Goal: Task Accomplishment & Management: Complete application form

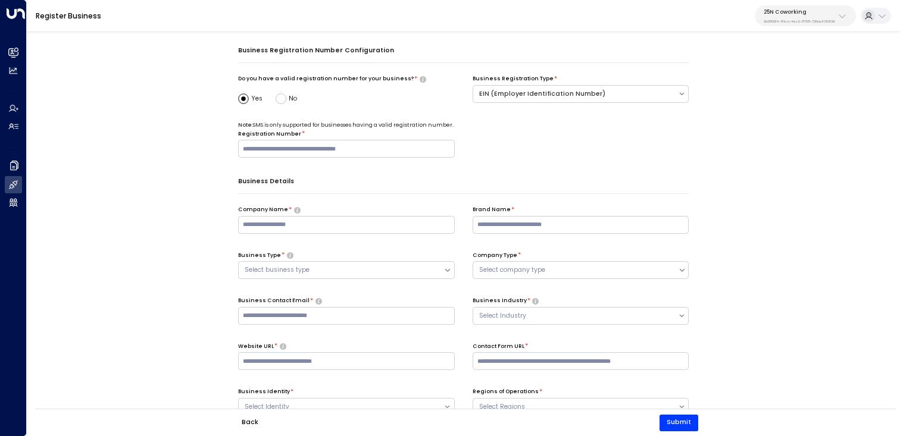
click at [615, 187] on div "Business Details" at bounding box center [463, 185] width 451 height 18
click at [599, 219] on input "text" at bounding box center [580, 225] width 217 height 18
click at [681, 327] on div "Company Name * Brand Name * Business Type * Select business type Company Type *…" at bounding box center [463, 365] width 451 height 318
click at [612, 414] on div "Back Submit" at bounding box center [465, 423] width 491 height 18
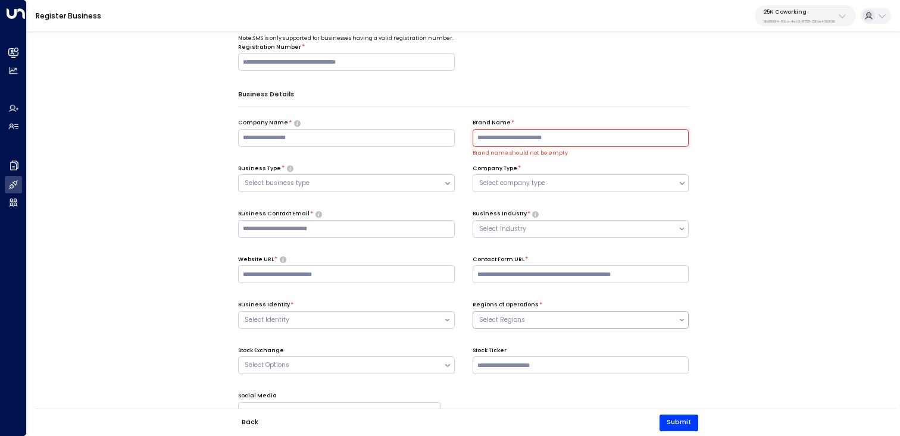
click at [613, 329] on div "Select Regions" at bounding box center [580, 320] width 217 height 18
click at [738, 344] on div "Business Registration Number Configuration Do you have a valid registration num…" at bounding box center [463, 377] width 873 height 876
click at [323, 398] on div "Social Media" at bounding box center [339, 395] width 203 height 8
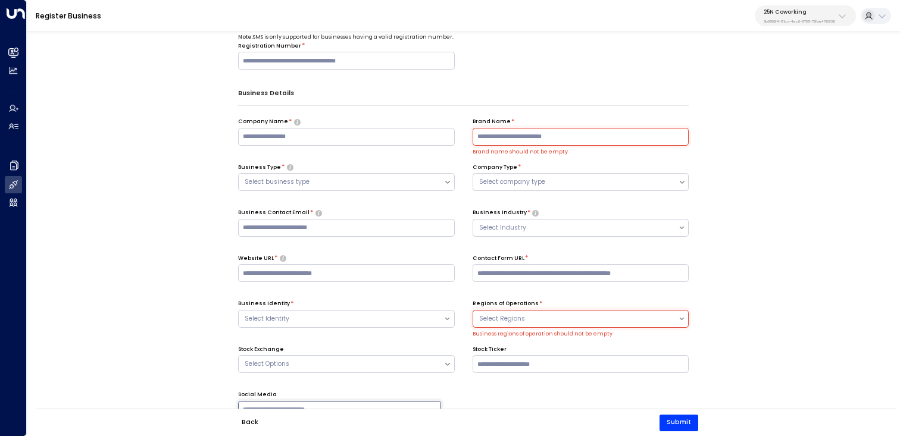
click at [323, 403] on input "text" at bounding box center [339, 410] width 203 height 18
click at [143, 329] on div "Business Registration Number Configuration Do you have a valid registration num…" at bounding box center [463, 377] width 873 height 876
click at [663, 89] on p "Business Details" at bounding box center [463, 93] width 451 height 12
